Goal: Task Accomplishment & Management: Manage account settings

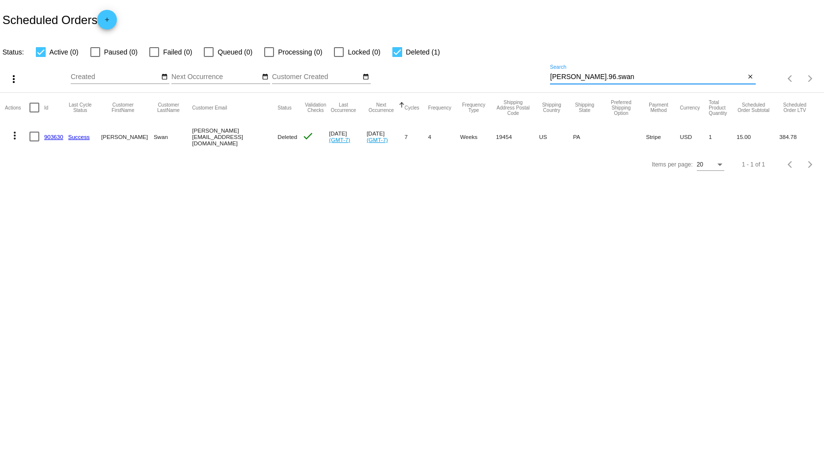
click at [573, 73] on input "[PERSON_NAME].96.swan" at bounding box center [647, 77] width 195 height 8
click at [572, 73] on input "[PERSON_NAME].96.swan" at bounding box center [647, 77] width 195 height 8
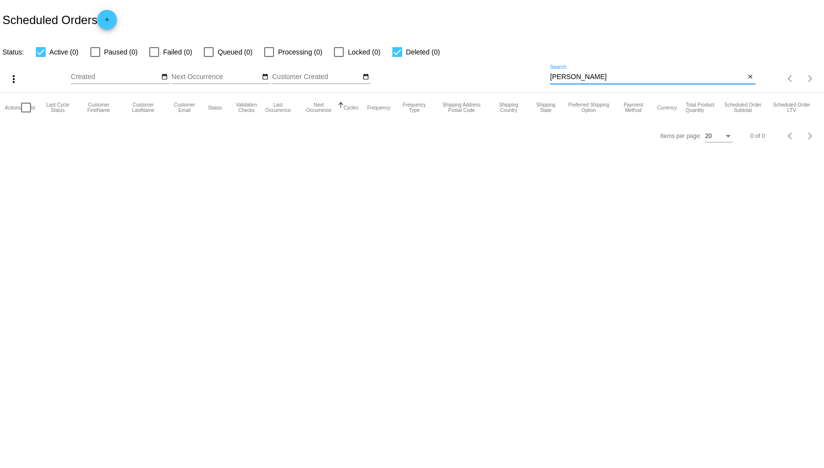
click at [596, 80] on input "[PERSON_NAME]" at bounding box center [647, 77] width 195 height 8
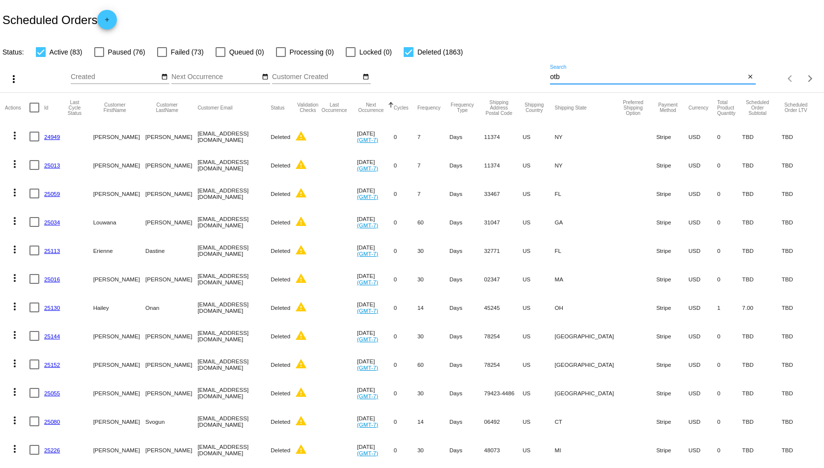
type input "otbd"
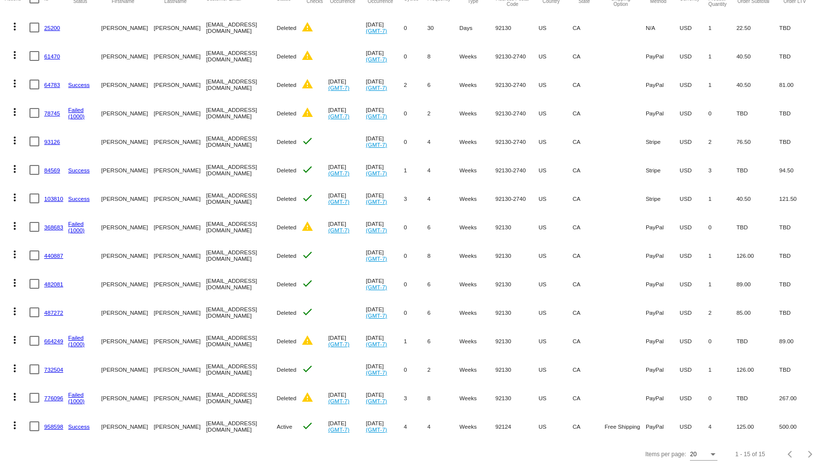
scroll to position [116, 0]
click at [50, 423] on link "958598" at bounding box center [53, 426] width 19 height 6
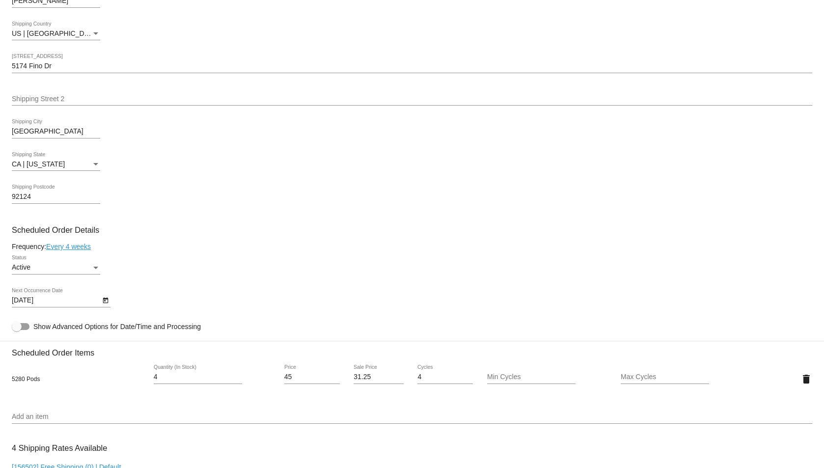
scroll to position [458, 0]
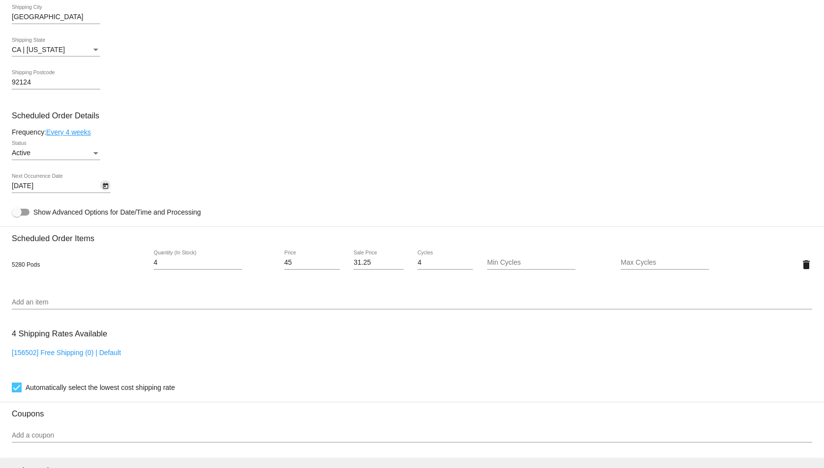
click at [110, 186] on button "Open calendar" at bounding box center [105, 185] width 10 height 10
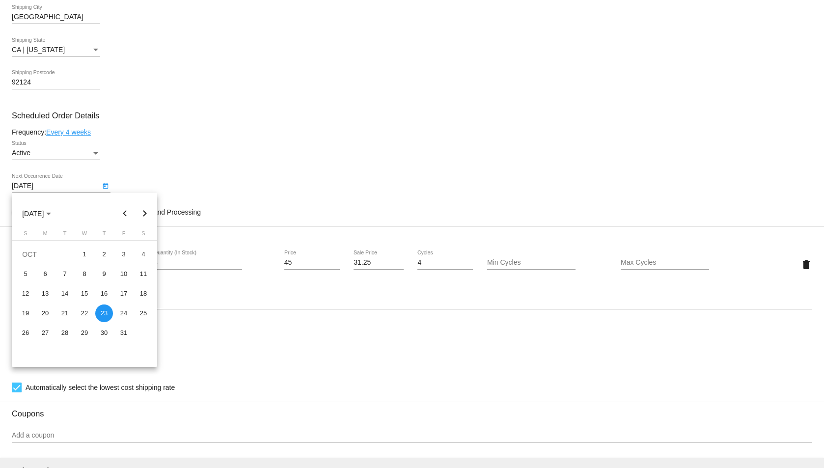
click at [143, 213] on button "Next month" at bounding box center [145, 214] width 20 height 20
click at [43, 310] on div "17" at bounding box center [45, 313] width 18 height 18
type input "[DATE]"
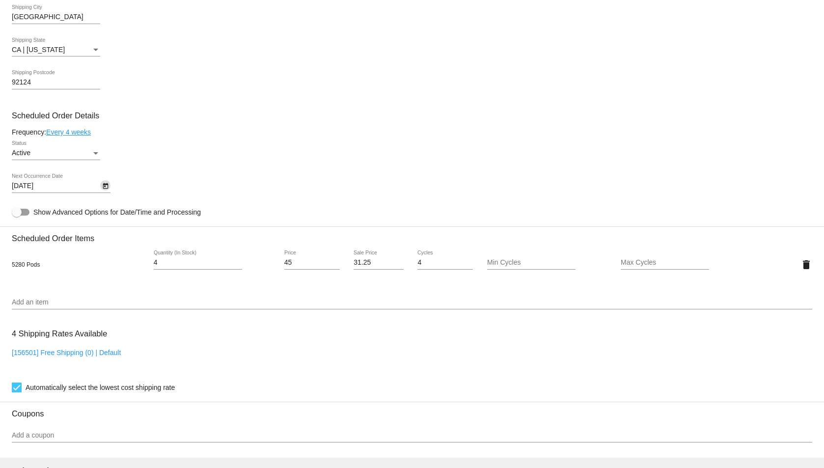
click at [159, 141] on div "Active Status" at bounding box center [412, 155] width 800 height 28
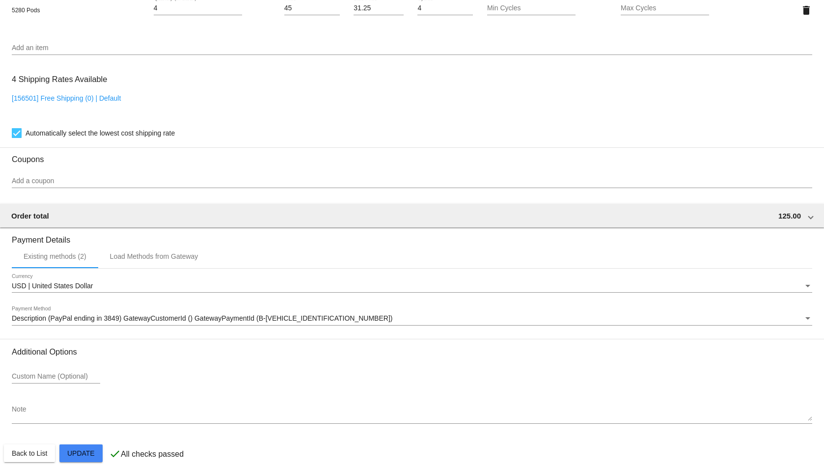
scroll to position [722, 0]
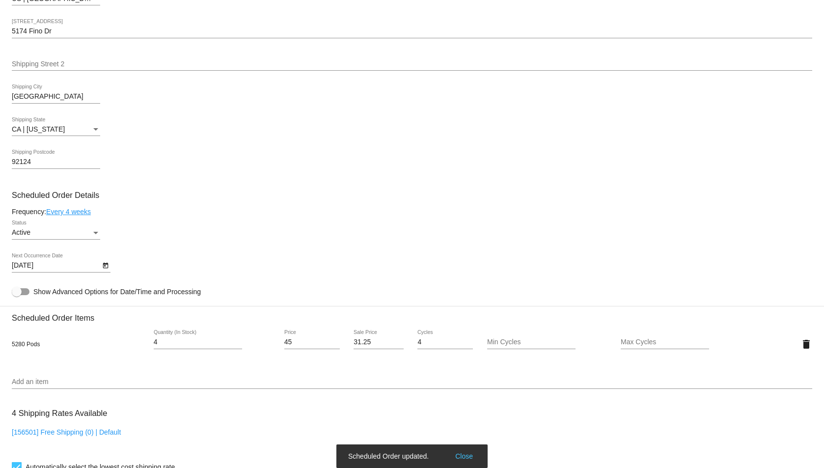
scroll to position [0, 0]
